Goal: Information Seeking & Learning: Learn about a topic

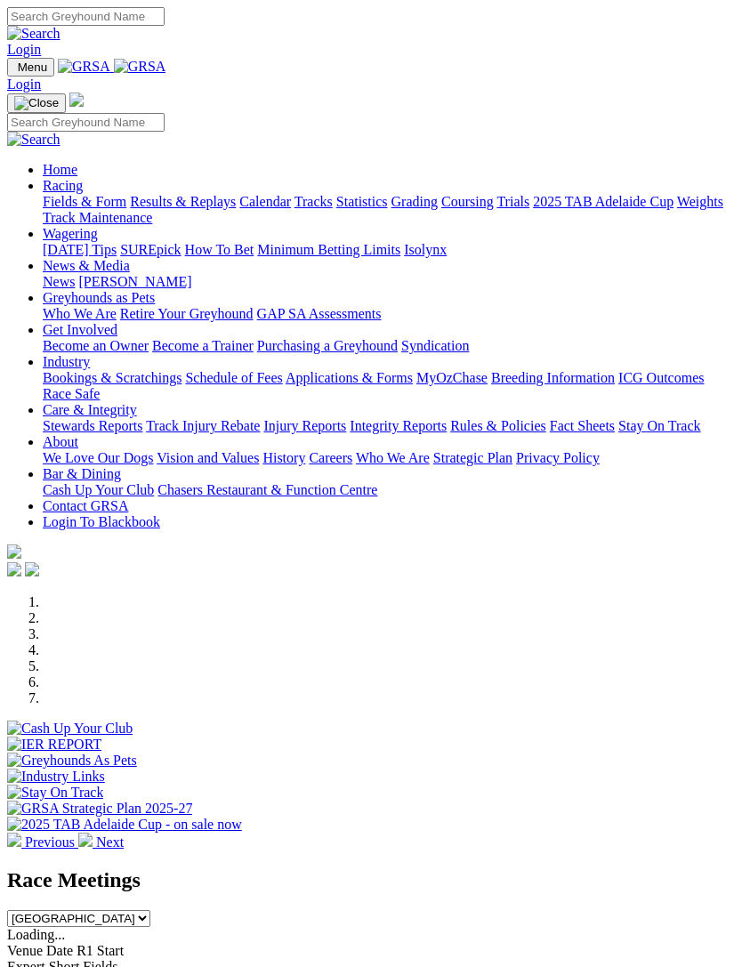
click at [90, 369] on link "Industry" at bounding box center [66, 361] width 47 height 15
click at [181, 385] on link "Bookings & Scratchings" at bounding box center [112, 377] width 139 height 15
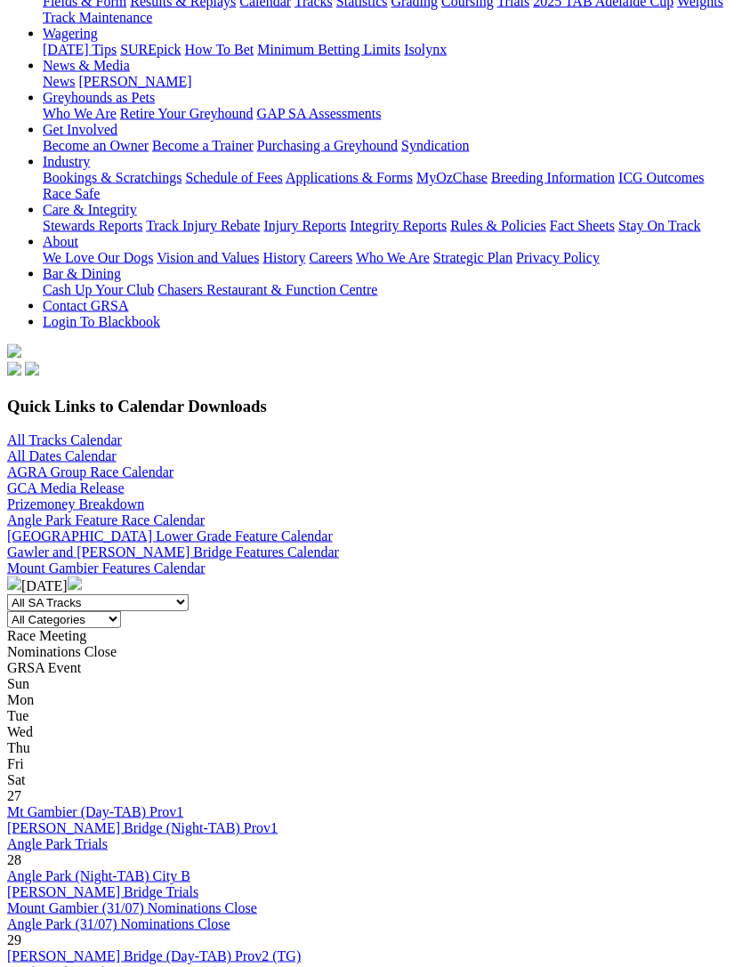
scroll to position [233, 0]
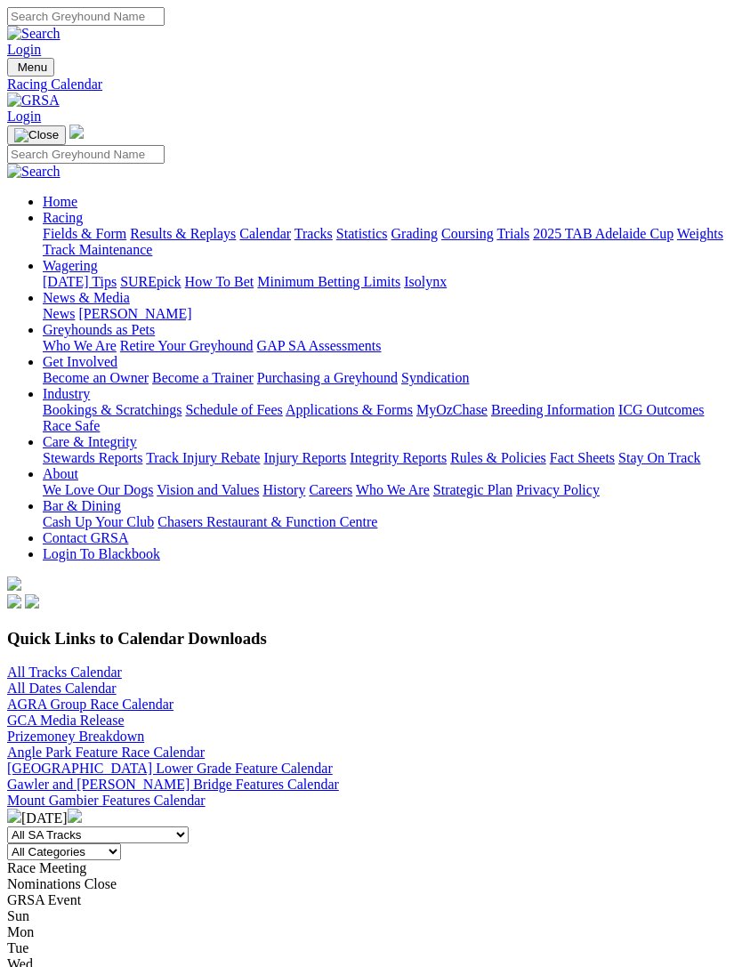
scroll to position [290, 0]
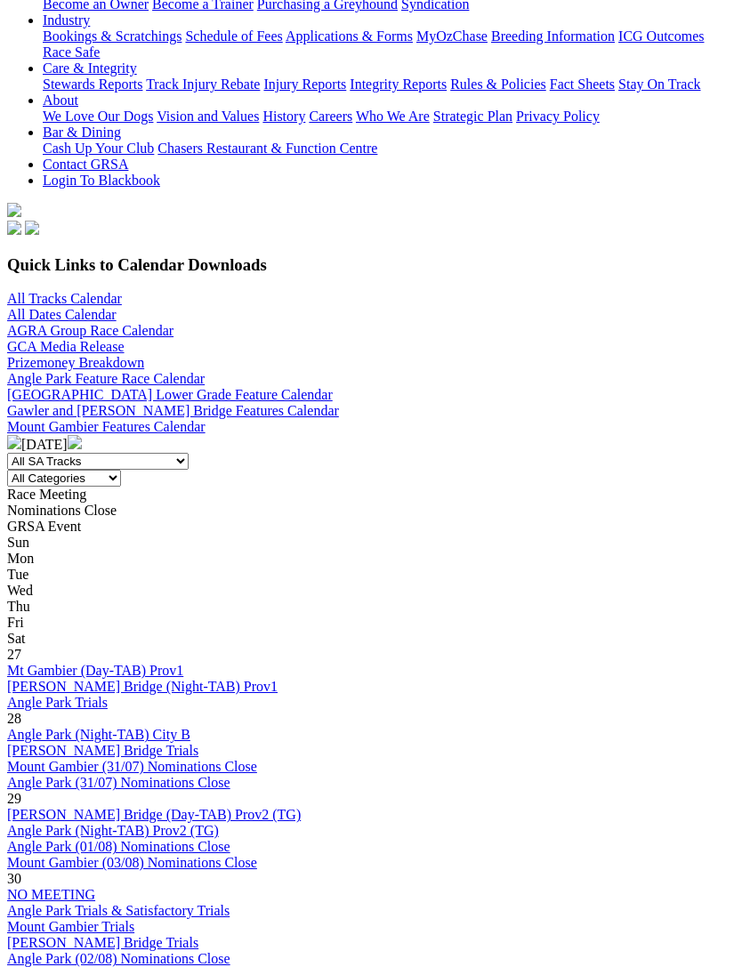
scroll to position [374, 0]
